Goal: Information Seeking & Learning: Learn about a topic

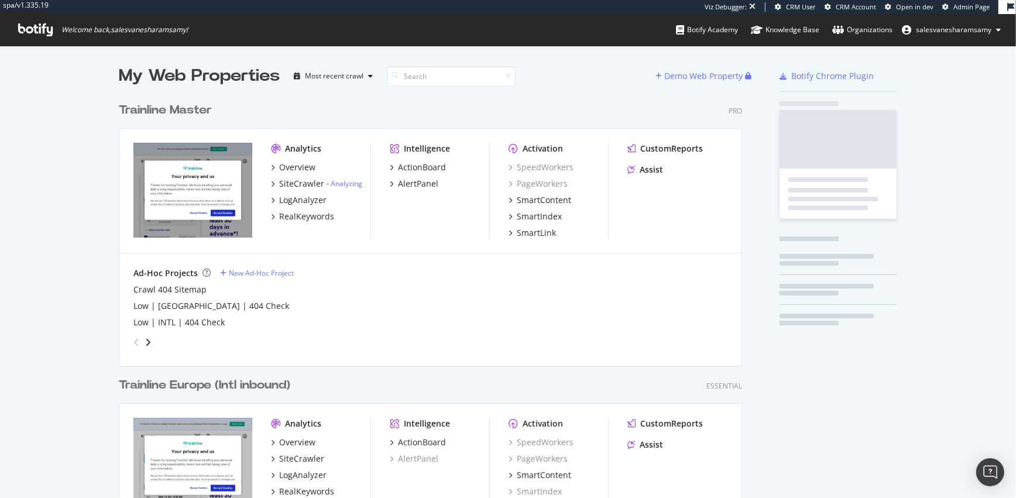
scroll to position [1705, 632]
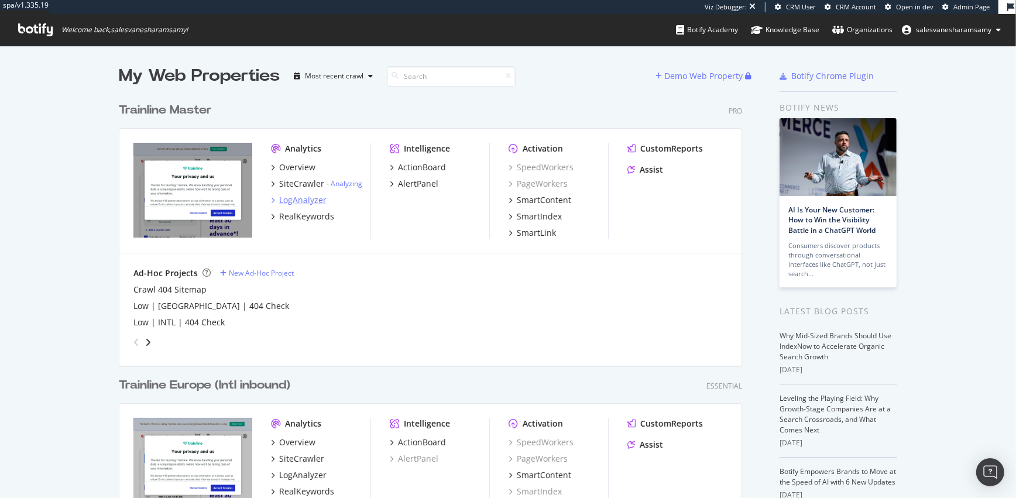
click at [312, 195] on div "LogAnalyzer" at bounding box center [302, 200] width 47 height 12
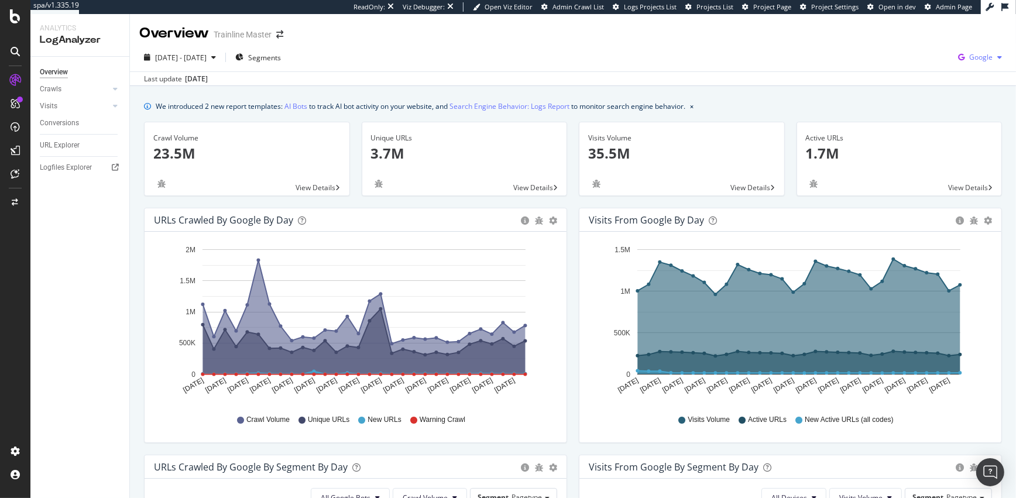
click at [987, 60] on span "Google" at bounding box center [980, 57] width 23 height 10
click at [911, 70] on span "OpenAI" at bounding box center [922, 68] width 43 height 11
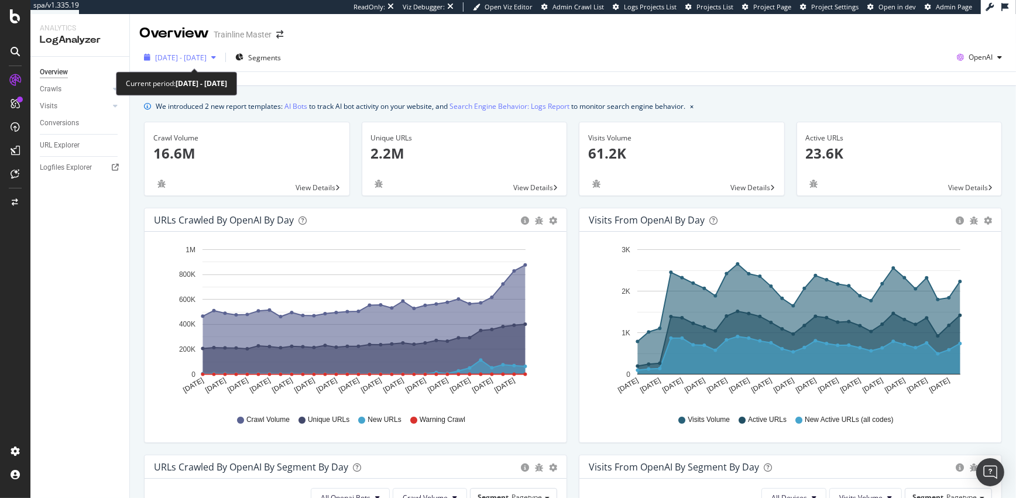
click at [216, 57] on icon "button" at bounding box center [213, 57] width 5 height 7
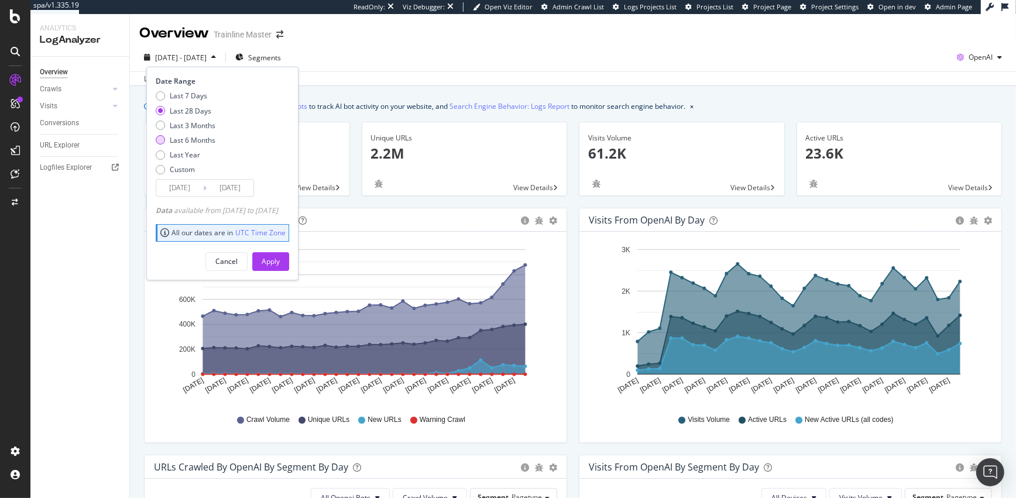
click at [200, 139] on div "Last 6 Months" at bounding box center [193, 140] width 46 height 10
type input "[DATE]"
click at [289, 263] on button "Apply" at bounding box center [270, 261] width 37 height 19
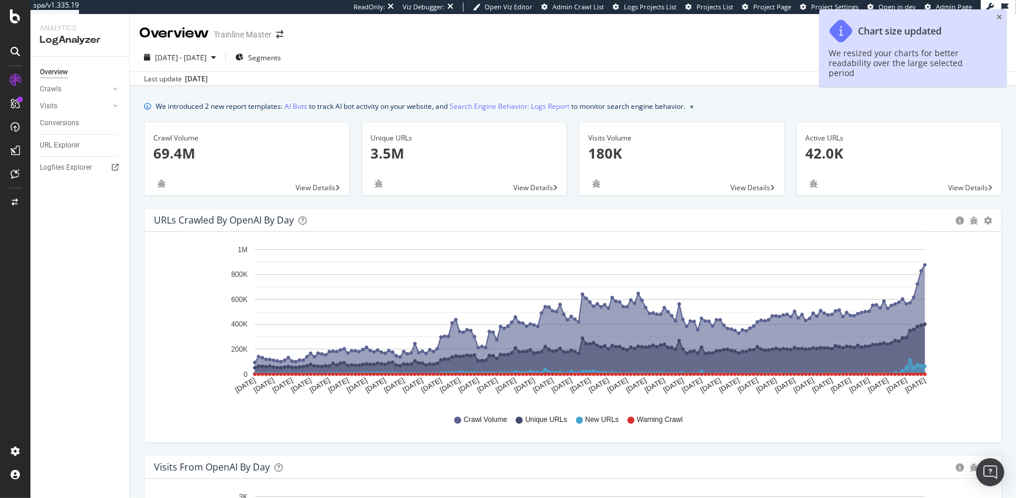
click at [349, 452] on div "URLs Crawled by OpenAI by day Area Table Hold CMD (⌘) while clicking to filter …" at bounding box center [573, 331] width 870 height 247
click at [999, 17] on icon "close toast" at bounding box center [999, 17] width 5 height 7
click at [999, 19] on div "Overview Trainline Master" at bounding box center [573, 28] width 886 height 29
click at [683, 276] on rect "A chart." at bounding box center [590, 311] width 671 height 125
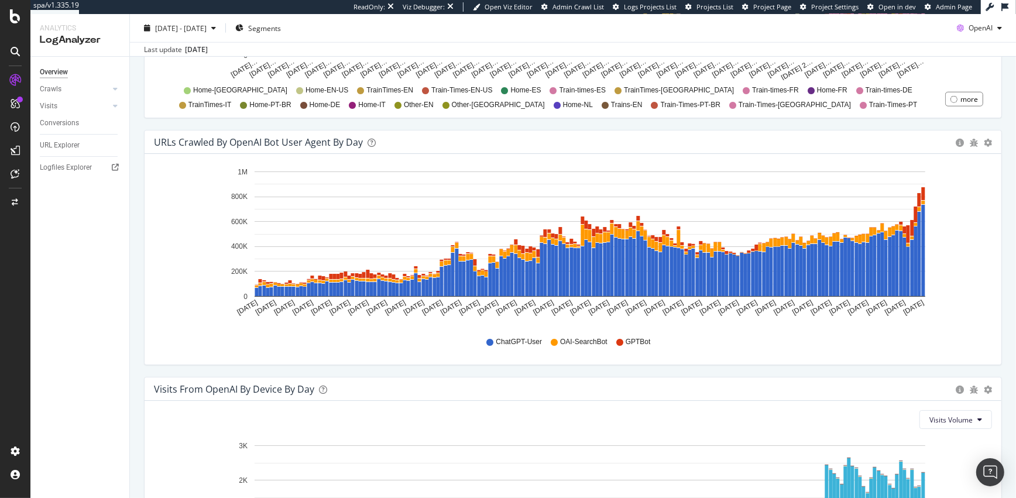
scroll to position [1065, 0]
